Goal: Task Accomplishment & Management: Use online tool/utility

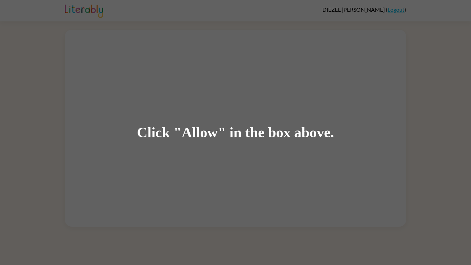
click at [143, 130] on div "Click "Allow" in the box above." at bounding box center [235, 133] width 197 height 16
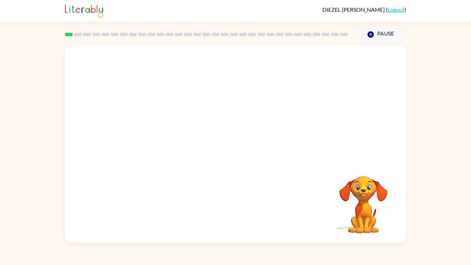
click at [197, 152] on div at bounding box center [235, 104] width 341 height 116
click at [180, 103] on div at bounding box center [235, 144] width 341 height 197
click at [280, 149] on div "Your browser must support playing .mp4 files to use Literably. Please try using…" at bounding box center [235, 144] width 341 height 197
click at [233, 143] on icon "button" at bounding box center [236, 147] width 12 height 12
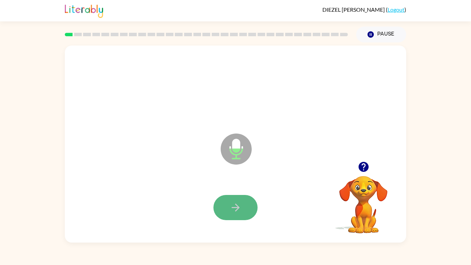
click at [223, 209] on button "button" at bounding box center [235, 207] width 44 height 25
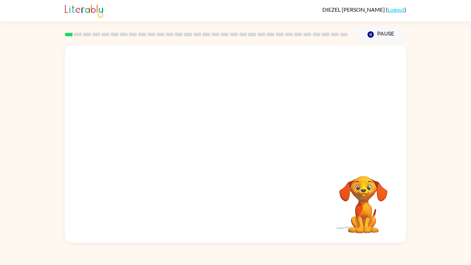
click at [243, 210] on div "Your browser must support playing .mp4 files to use Literably. Please try using…" at bounding box center [235, 144] width 341 height 197
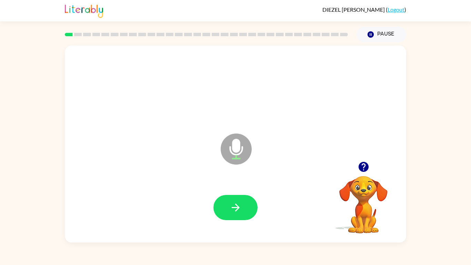
click at [362, 167] on icon "button" at bounding box center [363, 167] width 10 height 10
click at [226, 209] on button "button" at bounding box center [235, 207] width 44 height 25
click at [225, 213] on button "button" at bounding box center [235, 207] width 44 height 25
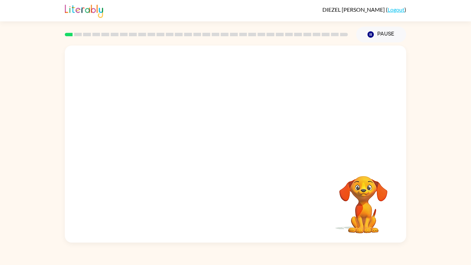
click at [225, 213] on div "Your browser must support playing .mp4 files to use Literably. Please try using…" at bounding box center [235, 144] width 341 height 197
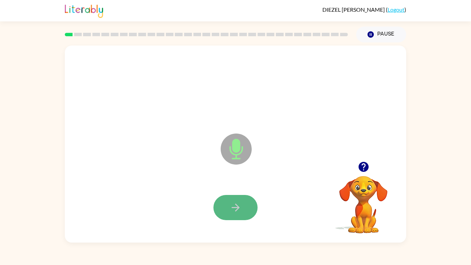
click at [225, 206] on button "button" at bounding box center [235, 207] width 44 height 25
click at [226, 206] on button "button" at bounding box center [235, 207] width 44 height 25
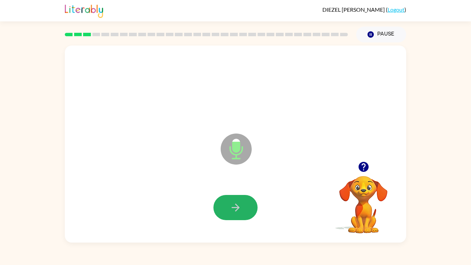
click at [226, 206] on button "button" at bounding box center [235, 207] width 44 height 25
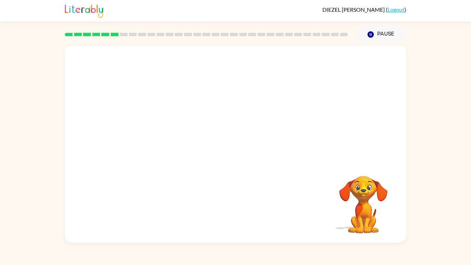
click at [226, 206] on div at bounding box center [236, 207] width 328 height 57
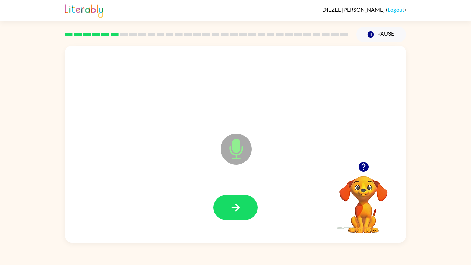
click at [226, 206] on button "button" at bounding box center [235, 207] width 44 height 25
click at [231, 210] on icon "button" at bounding box center [236, 207] width 12 height 12
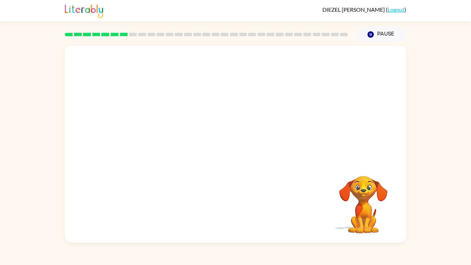
click at [286, 188] on div "Your browser must support playing .mp4 files to use Literably. Please try using…" at bounding box center [235, 144] width 341 height 197
click at [245, 198] on div at bounding box center [236, 207] width 328 height 57
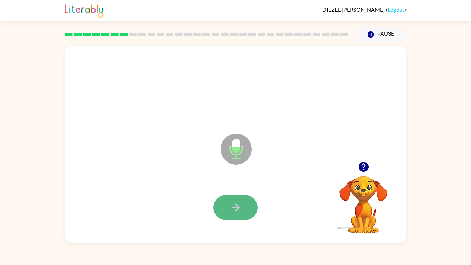
click at [230, 208] on icon "button" at bounding box center [236, 207] width 12 height 12
click at [360, 166] on icon "button" at bounding box center [363, 167] width 10 height 10
click at [248, 214] on button "button" at bounding box center [235, 207] width 44 height 25
click at [232, 202] on icon "button" at bounding box center [236, 207] width 12 height 12
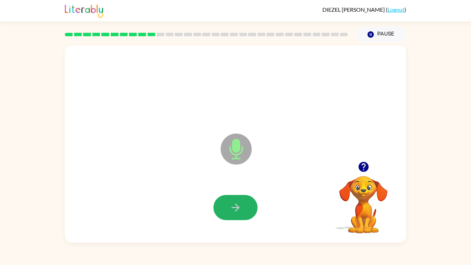
click at [232, 202] on icon "button" at bounding box center [236, 207] width 12 height 12
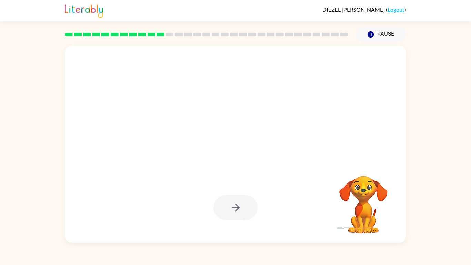
click at [260, 235] on div at bounding box center [236, 207] width 328 height 57
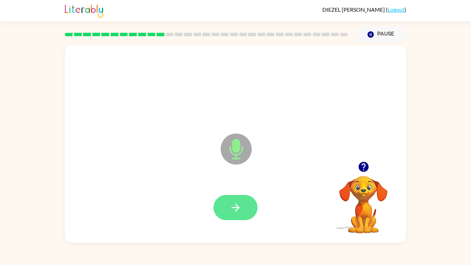
click at [234, 204] on icon "button" at bounding box center [236, 207] width 12 height 12
click at [359, 165] on icon "button" at bounding box center [363, 167] width 10 height 10
click at [236, 208] on icon "button" at bounding box center [235, 207] width 8 height 8
click at [297, 184] on div at bounding box center [236, 207] width 328 height 57
click at [247, 204] on button "button" at bounding box center [235, 207] width 44 height 25
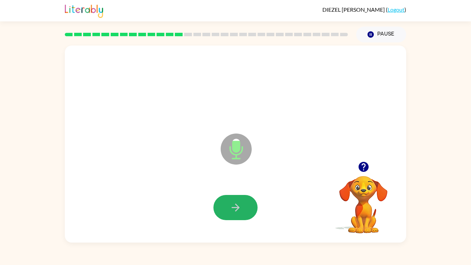
click at [247, 204] on button "button" at bounding box center [235, 207] width 44 height 25
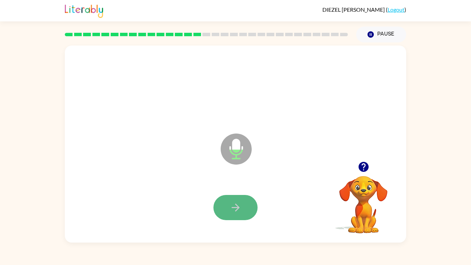
click at [247, 205] on button "button" at bounding box center [235, 207] width 44 height 25
click at [249, 205] on button "button" at bounding box center [235, 207] width 44 height 25
click at [223, 202] on button "button" at bounding box center [235, 207] width 44 height 25
click at [225, 205] on button "button" at bounding box center [235, 207] width 44 height 25
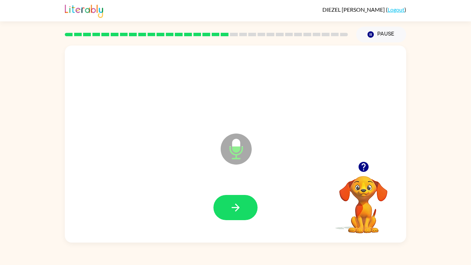
click at [225, 205] on button "button" at bounding box center [235, 207] width 44 height 25
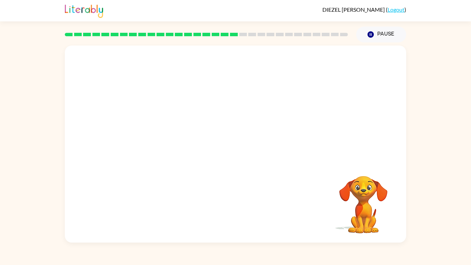
click at [257, 228] on div "Your browser must support playing .mp4 files to use Literably. Please try using…" at bounding box center [235, 144] width 341 height 197
click at [227, 171] on div at bounding box center [235, 144] width 341 height 197
click at [457, 116] on div "Your browser must support playing .mp4 files to use Literably. Please try using…" at bounding box center [235, 142] width 471 height 200
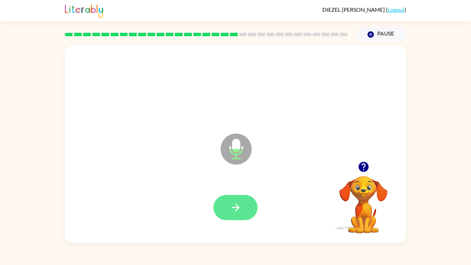
click at [230, 205] on icon "button" at bounding box center [236, 207] width 12 height 12
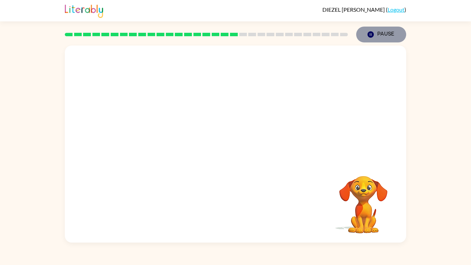
click at [376, 34] on button "Pause Pause" at bounding box center [381, 35] width 50 height 16
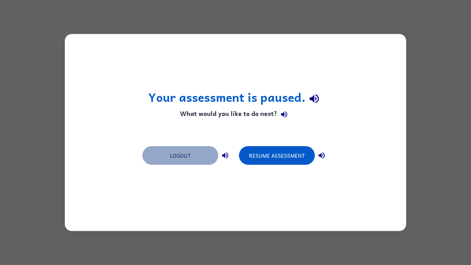
click at [190, 152] on button "Logout" at bounding box center [180, 155] width 76 height 19
